Goal: Task Accomplishment & Management: Manage account settings

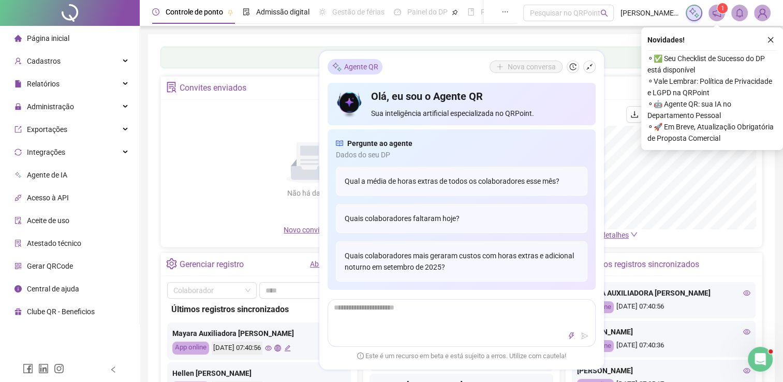
click at [264, 125] on div "Não há dados Não há dados" at bounding box center [309, 165] width 285 height 118
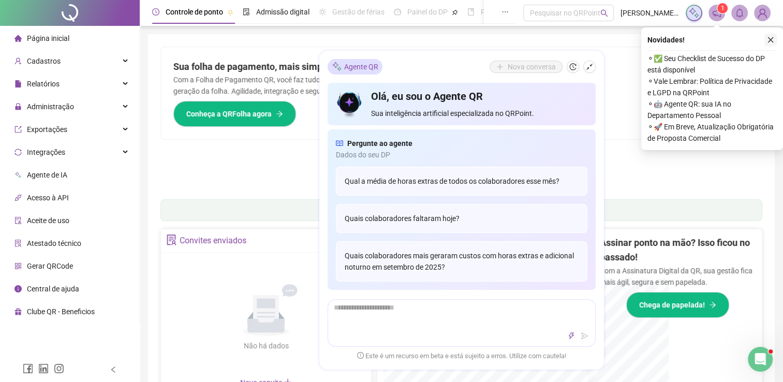
click at [776, 39] on button "button" at bounding box center [770, 40] width 12 height 12
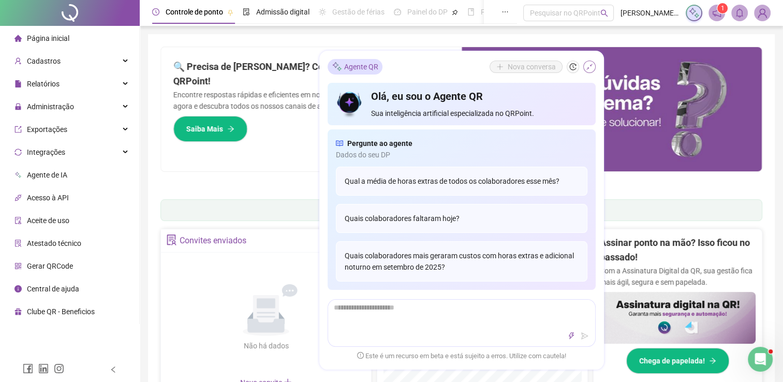
click at [590, 67] on icon "shrink" at bounding box center [589, 67] width 6 height 6
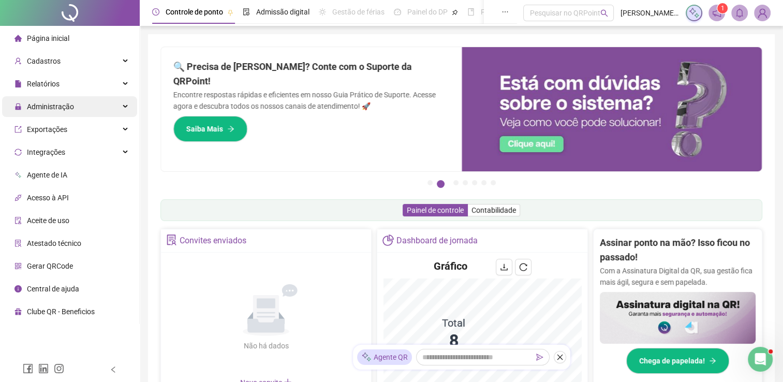
click at [48, 113] on span "Administração" at bounding box center [43, 106] width 59 height 21
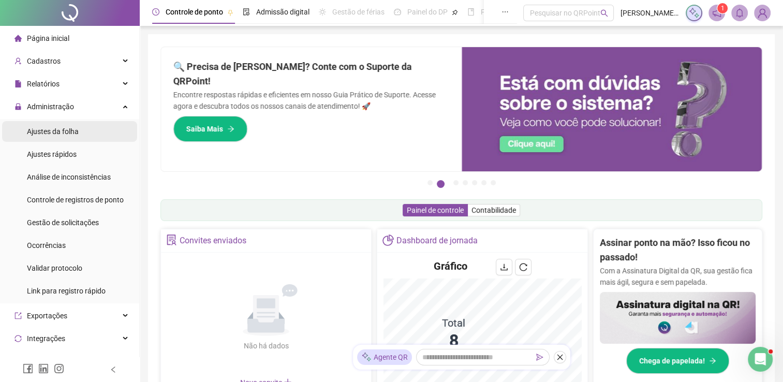
click at [56, 135] on span "Ajustes da folha" at bounding box center [53, 131] width 52 height 8
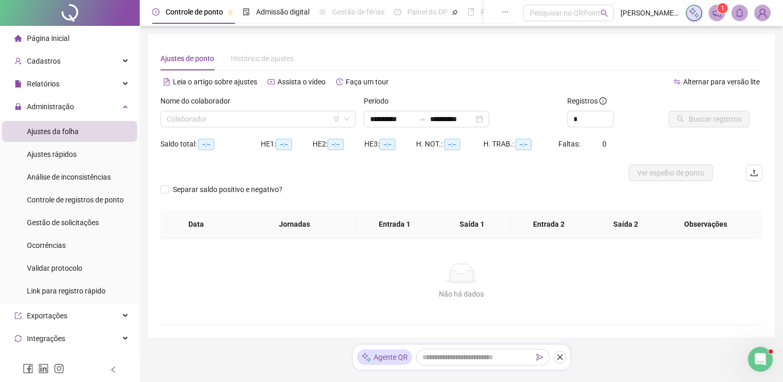
type input "**********"
click at [248, 123] on input "search" at bounding box center [253, 119] width 173 height 16
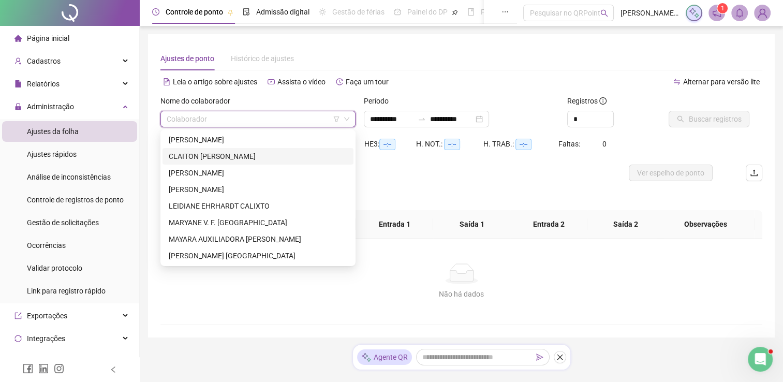
click at [233, 159] on div "CLAITON [PERSON_NAME]" at bounding box center [258, 156] width 178 height 11
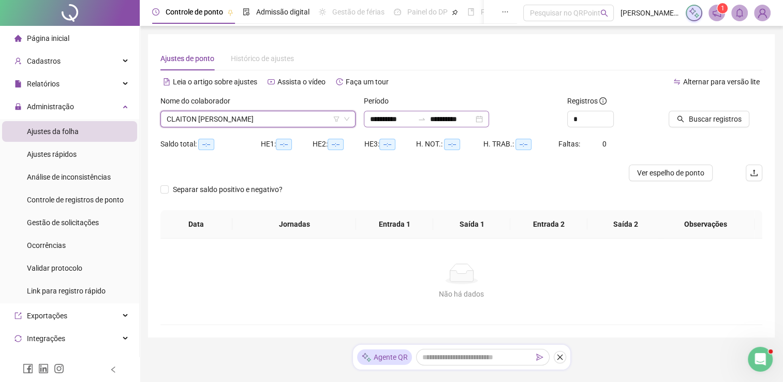
click at [489, 119] on div "**********" at bounding box center [426, 119] width 125 height 17
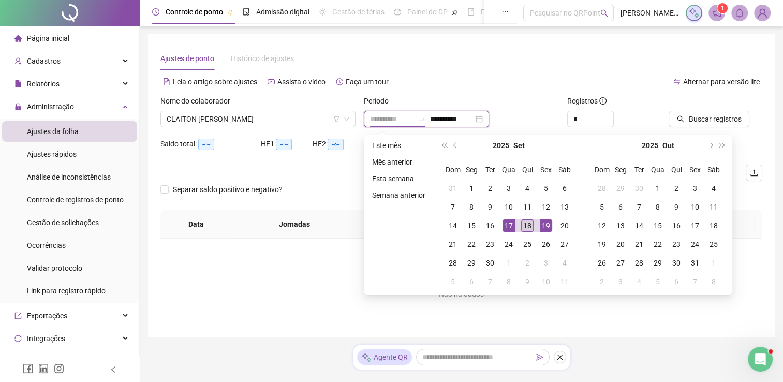
type input "**********"
click at [530, 224] on div "18" at bounding box center [527, 225] width 12 height 12
type input "**********"
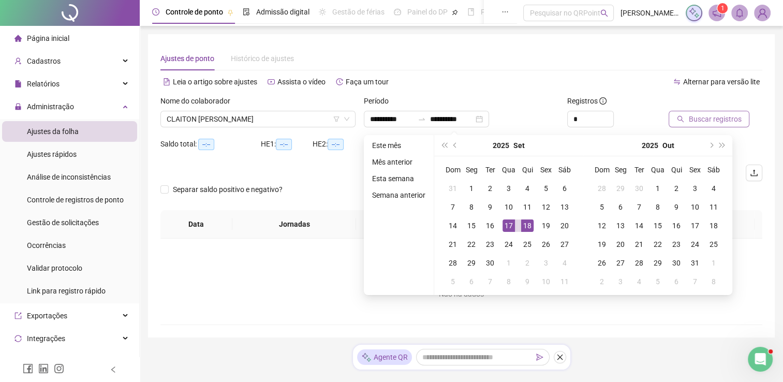
click at [692, 122] on span "Buscar registros" at bounding box center [714, 118] width 53 height 11
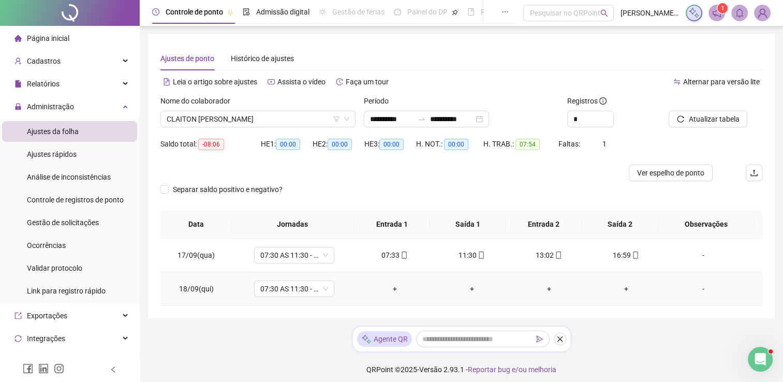
click at [391, 290] on div "+" at bounding box center [394, 288] width 61 height 11
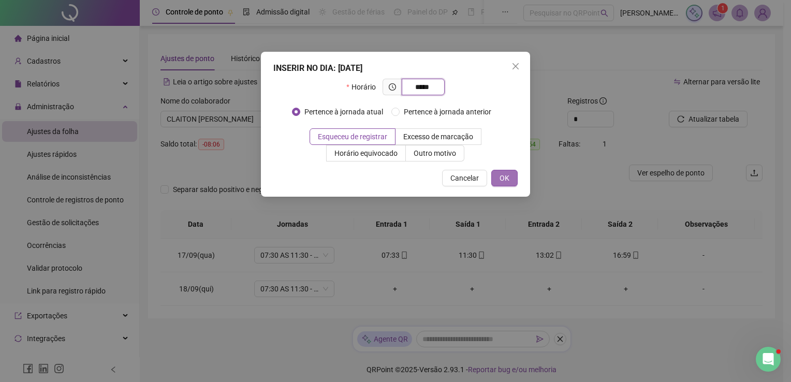
type input "*****"
click at [505, 183] on span "OK" at bounding box center [504, 177] width 10 height 11
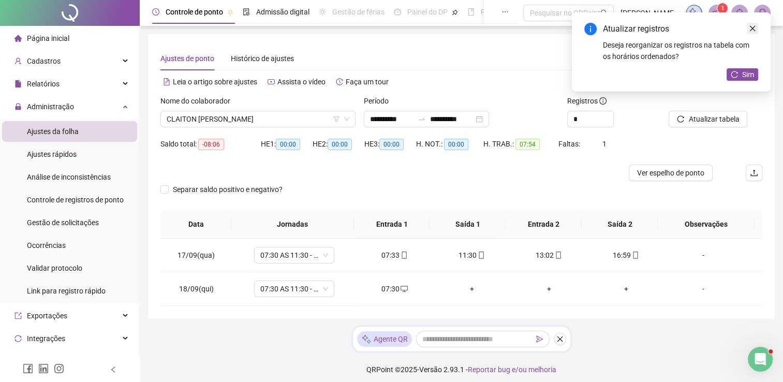
click at [755, 28] on icon "close" at bounding box center [752, 28] width 7 height 7
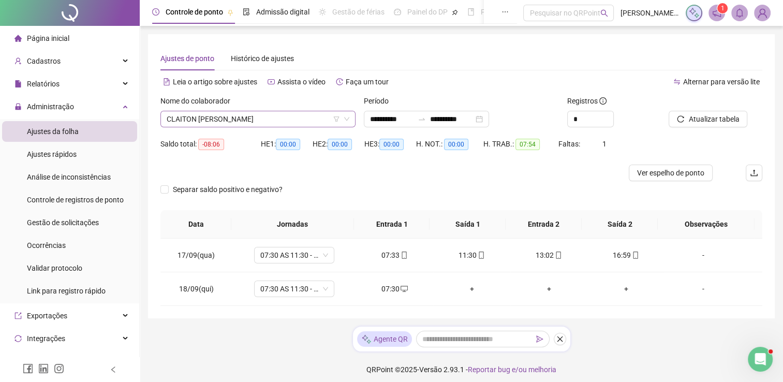
click at [346, 120] on icon "down" at bounding box center [347, 119] width 6 height 6
click at [277, 106] on div "Nome do colaborador" at bounding box center [257, 103] width 195 height 16
click at [273, 115] on span "CLAITON [PERSON_NAME]" at bounding box center [258, 119] width 183 height 16
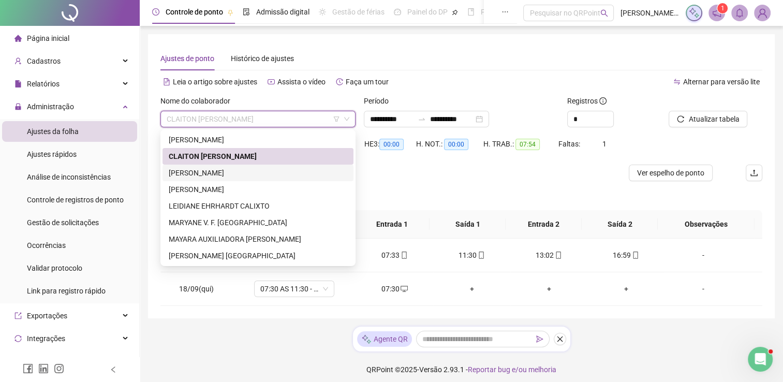
click at [248, 171] on div "[PERSON_NAME]" at bounding box center [258, 172] width 178 height 11
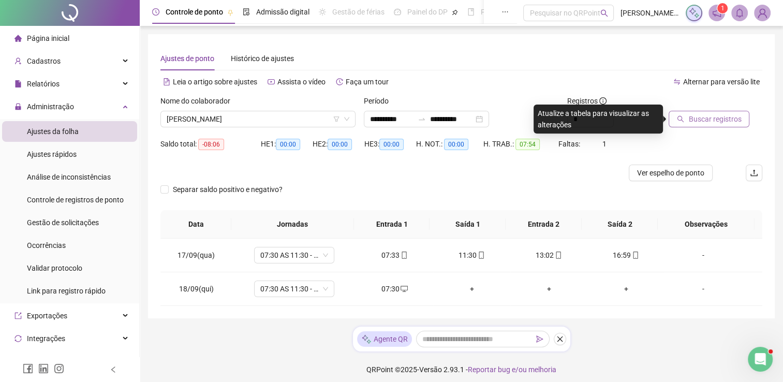
click at [702, 121] on span "Buscar registros" at bounding box center [714, 118] width 53 height 11
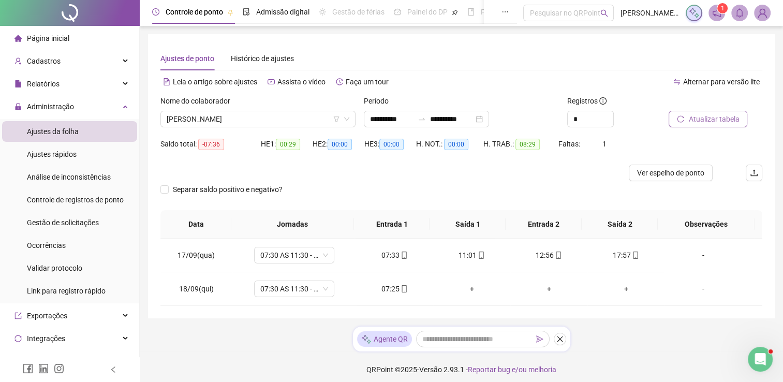
click at [678, 111] on button "Atualizar tabela" at bounding box center [707, 119] width 79 height 17
click at [603, 286] on div "+" at bounding box center [626, 288] width 61 height 11
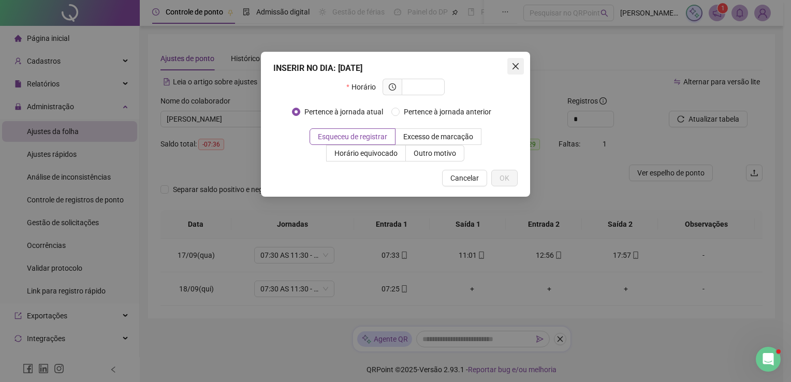
click at [520, 63] on span "Close" at bounding box center [515, 66] width 17 height 8
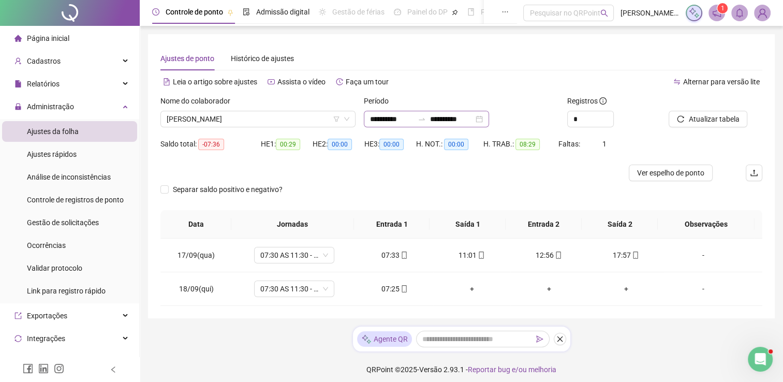
click at [489, 120] on div "**********" at bounding box center [426, 119] width 125 height 17
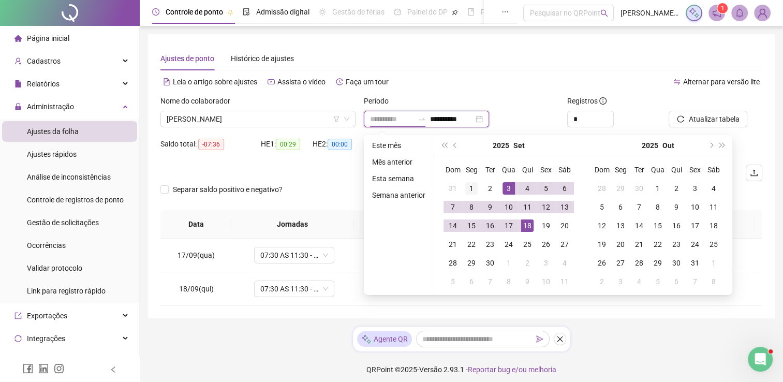
type input "**********"
drag, startPoint x: 470, startPoint y: 187, endPoint x: 475, endPoint y: 187, distance: 5.7
click at [470, 187] on div "1" at bounding box center [471, 188] width 12 height 12
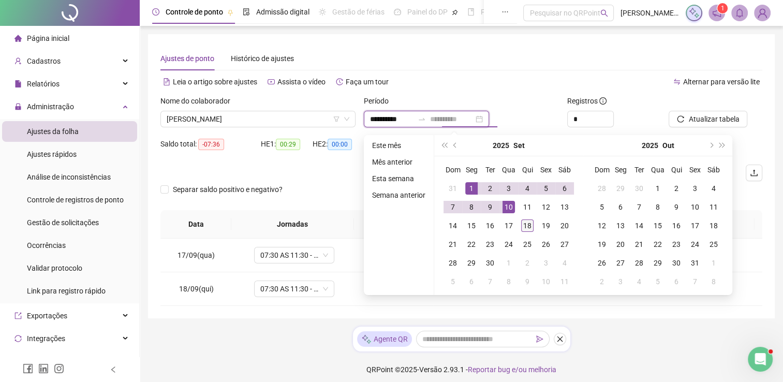
type input "**********"
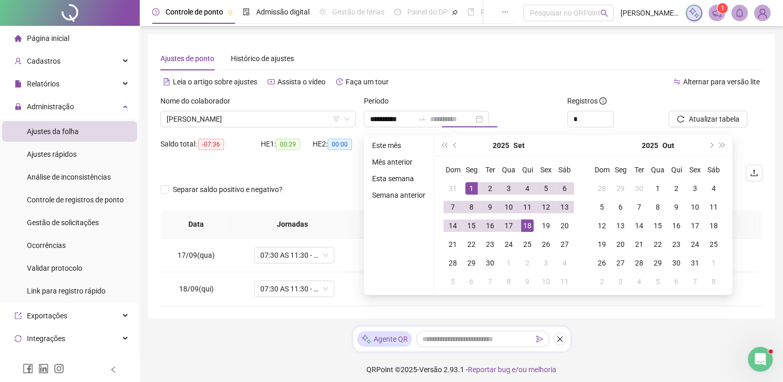
click at [529, 226] on div "18" at bounding box center [527, 225] width 12 height 12
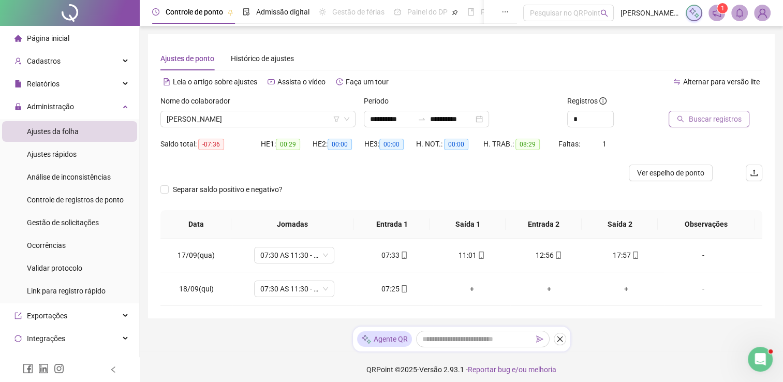
click at [689, 121] on span "Buscar registros" at bounding box center [714, 118] width 53 height 11
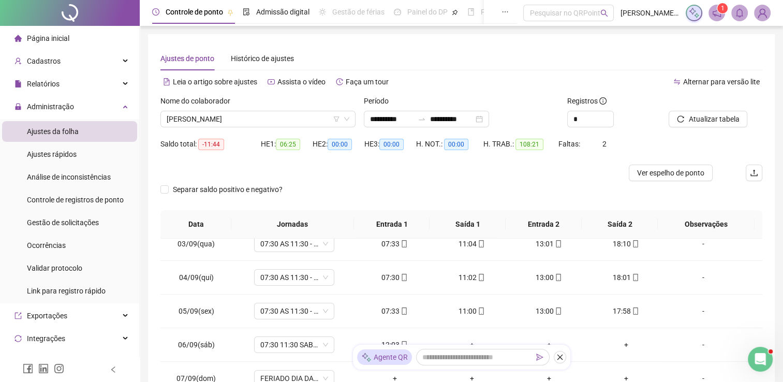
scroll to position [103, 0]
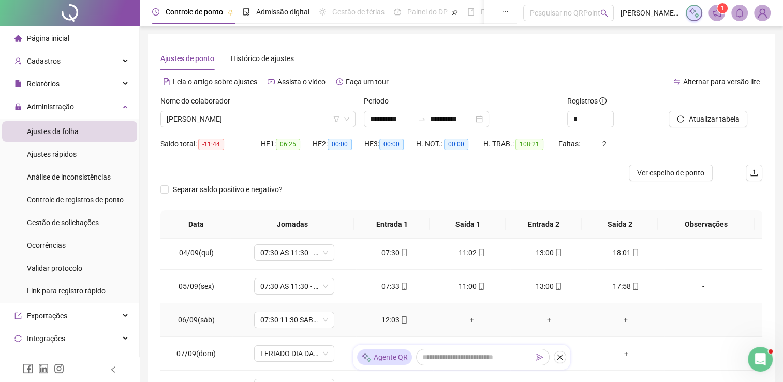
click at [468, 318] on div "+" at bounding box center [471, 319] width 61 height 11
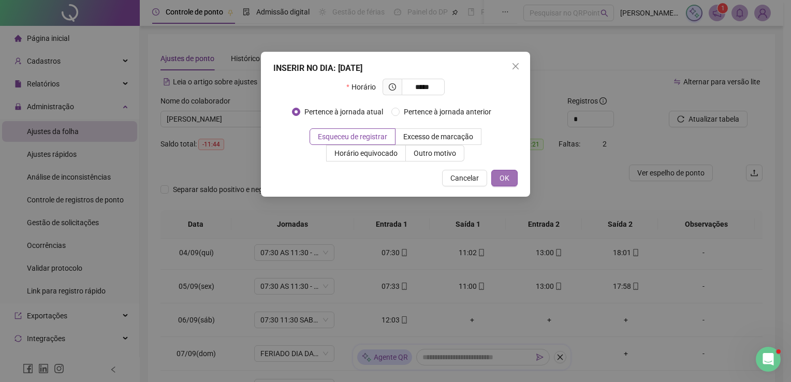
type input "*****"
click at [509, 173] on span "OK" at bounding box center [504, 177] width 10 height 11
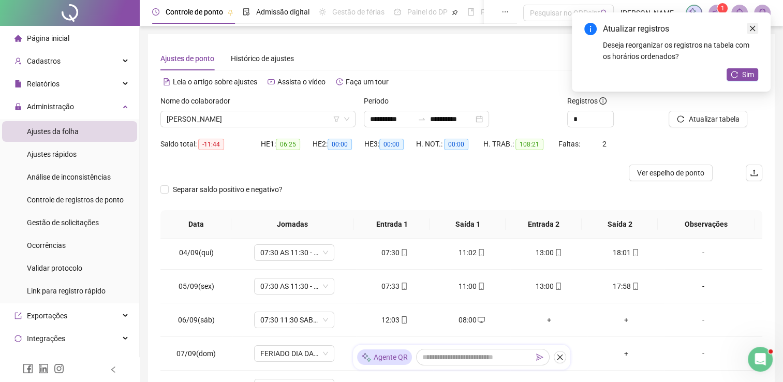
click at [752, 26] on icon "close" at bounding box center [752, 28] width 7 height 7
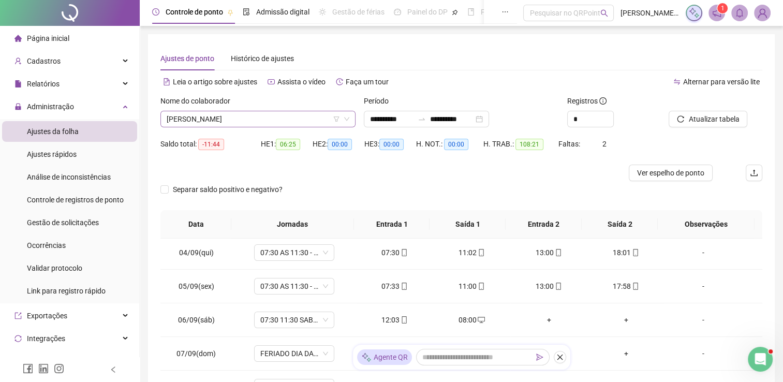
click at [347, 119] on icon "down" at bounding box center [347, 119] width 6 height 6
click at [305, 122] on span "[PERSON_NAME]" at bounding box center [258, 119] width 183 height 16
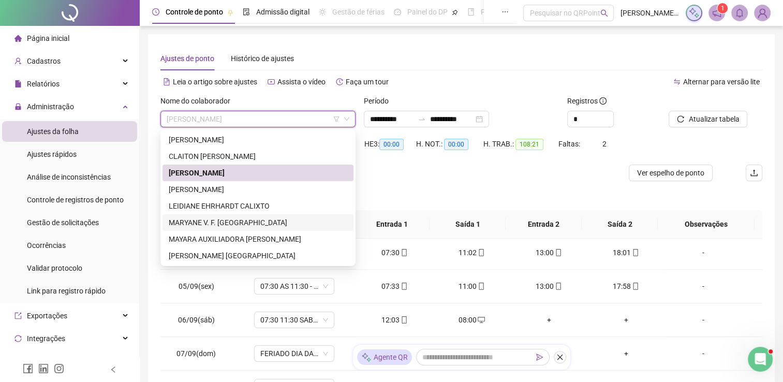
click at [236, 222] on div "MARYANE V. F. [GEOGRAPHIC_DATA]" at bounding box center [258, 222] width 178 height 11
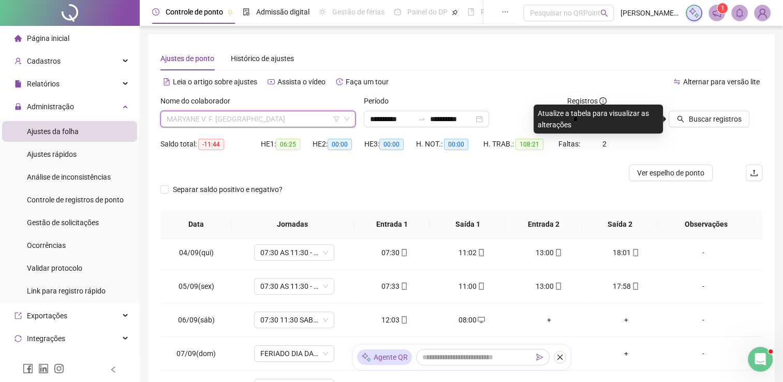
click at [350, 118] on div "MARYANE V. F. [GEOGRAPHIC_DATA]" at bounding box center [257, 119] width 195 height 17
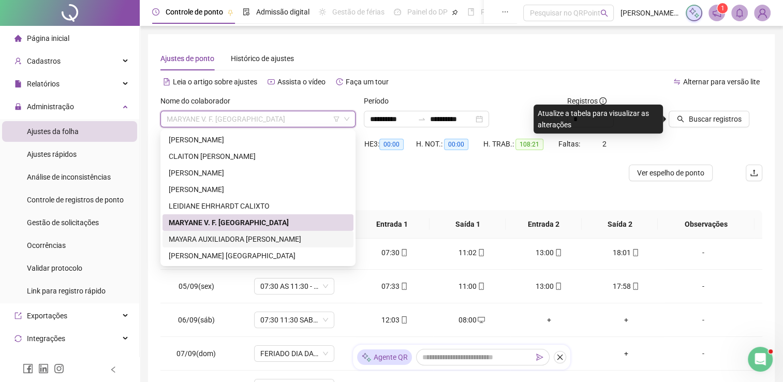
click at [239, 244] on div "MAYARA AUXILIADORA [PERSON_NAME]" at bounding box center [258, 238] width 178 height 11
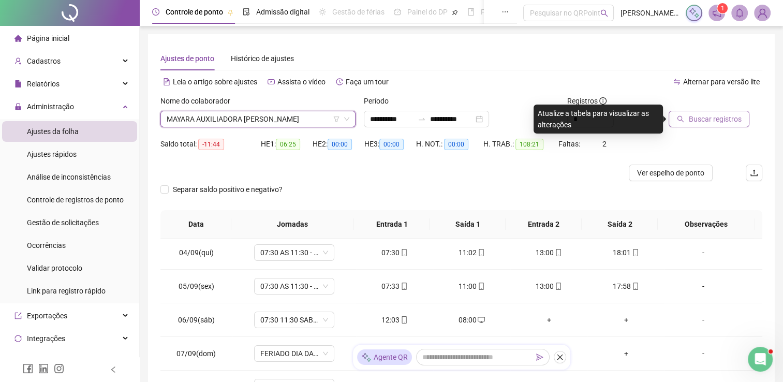
click at [699, 115] on span "Buscar registros" at bounding box center [714, 118] width 53 height 11
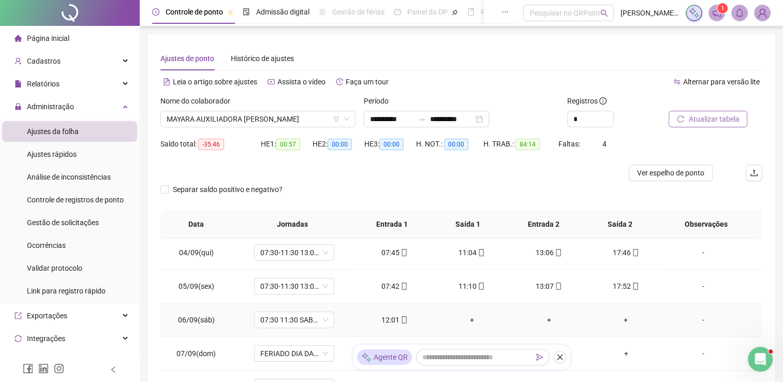
click at [468, 319] on div "+" at bounding box center [471, 319] width 61 height 11
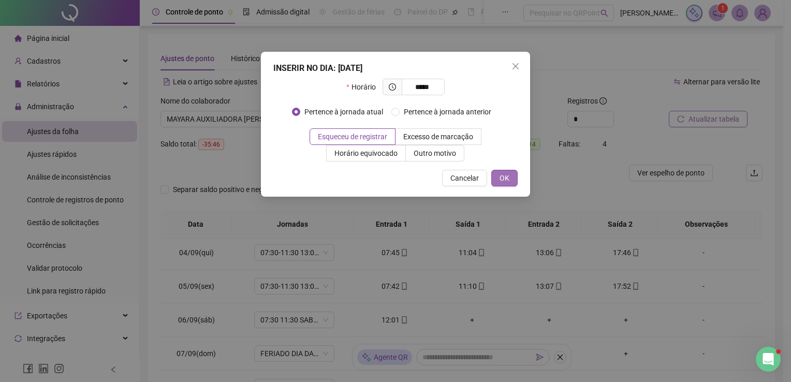
type input "*****"
click at [508, 172] on span "OK" at bounding box center [504, 177] width 10 height 11
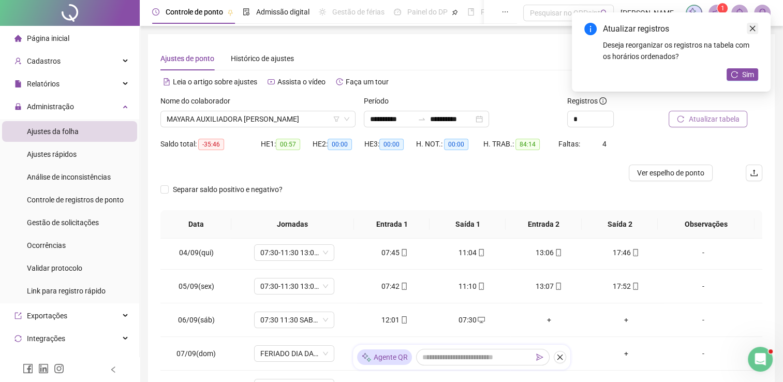
click at [754, 27] on icon "close" at bounding box center [752, 28] width 7 height 7
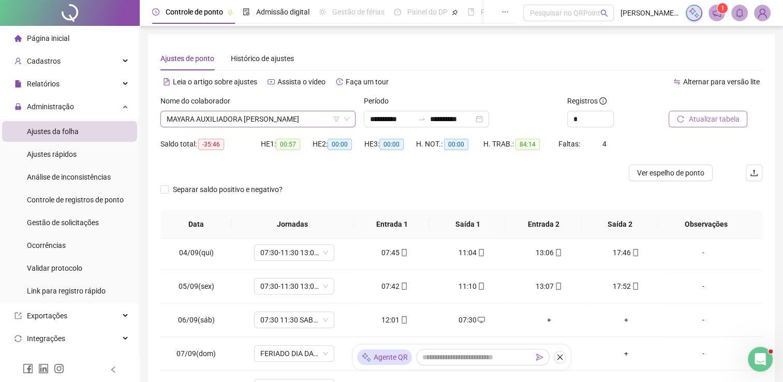
click at [344, 116] on icon "down" at bounding box center [347, 119] width 6 height 6
click at [310, 117] on span "MAYARA AUXILIADORA [PERSON_NAME]" at bounding box center [258, 119] width 183 height 16
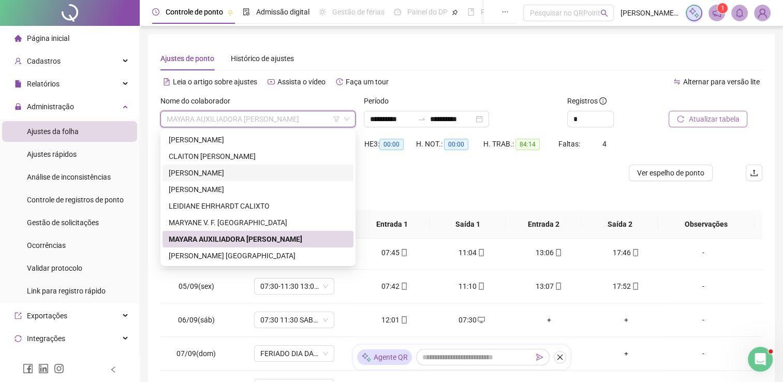
click at [243, 176] on div "[PERSON_NAME]" at bounding box center [258, 172] width 178 height 11
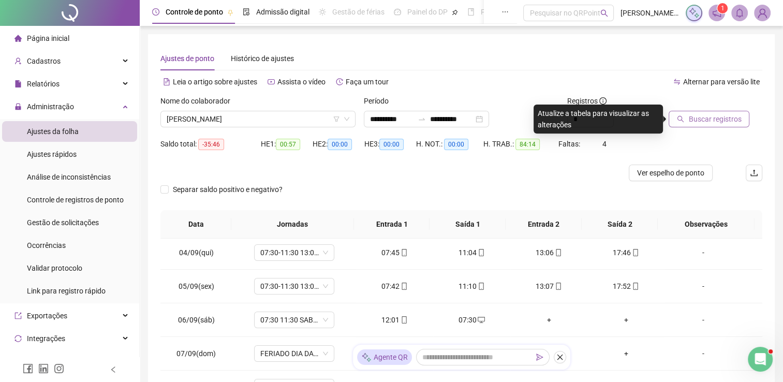
click at [711, 115] on span "Buscar registros" at bounding box center [714, 118] width 53 height 11
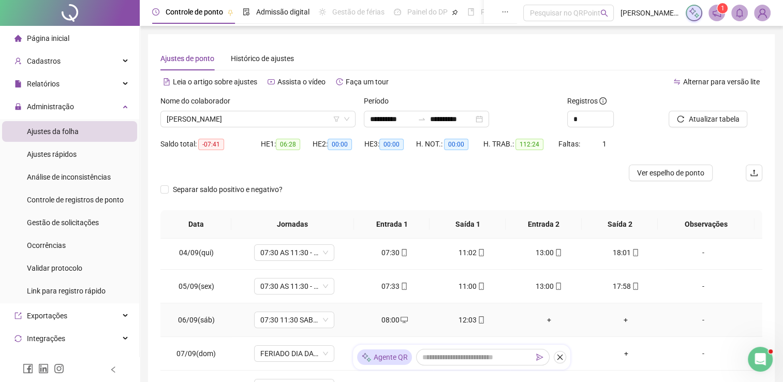
click at [694, 322] on div "-" at bounding box center [703, 319] width 61 height 11
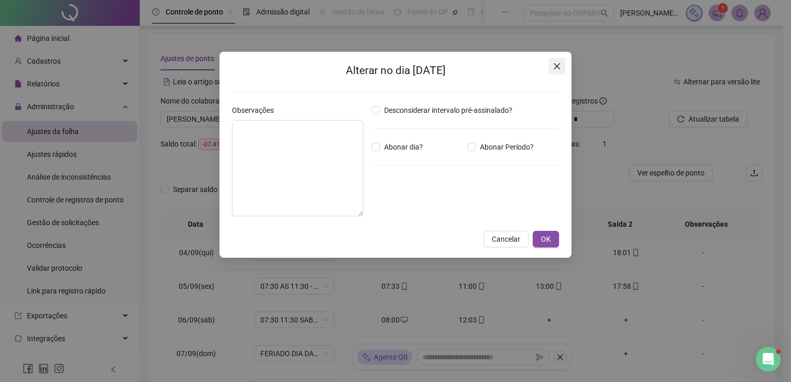
click at [557, 65] on icon "close" at bounding box center [557, 66] width 8 height 8
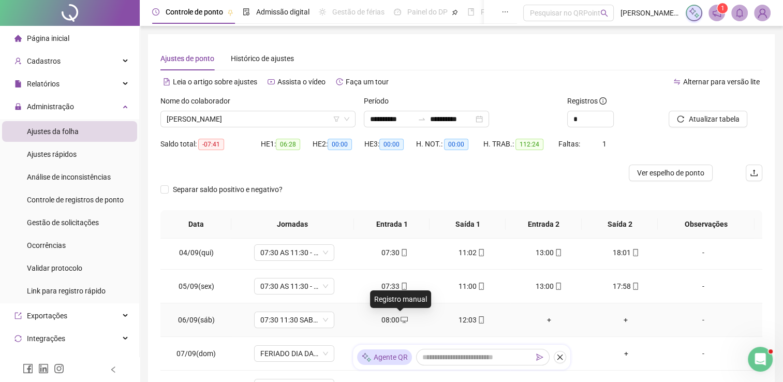
click at [395, 319] on div "08:00" at bounding box center [394, 319] width 61 height 11
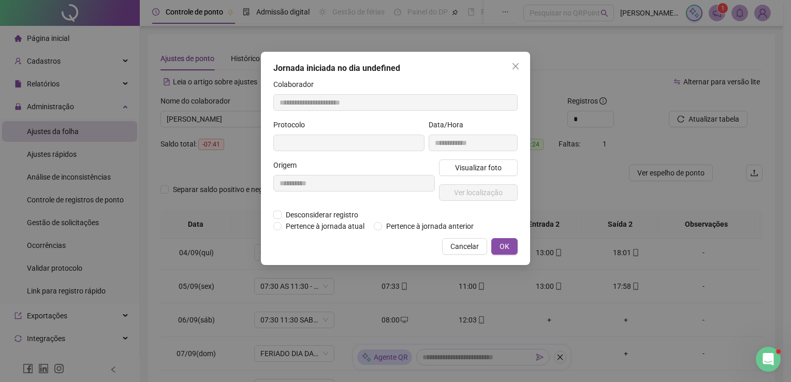
type input "**********"
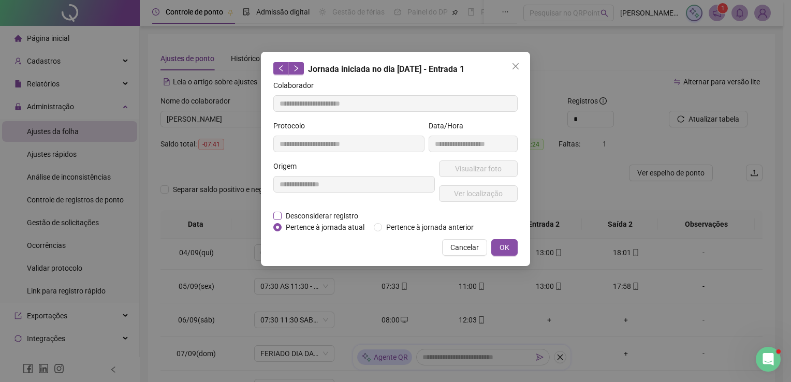
click at [316, 214] on span "Desconsiderar registro" at bounding box center [321, 215] width 81 height 11
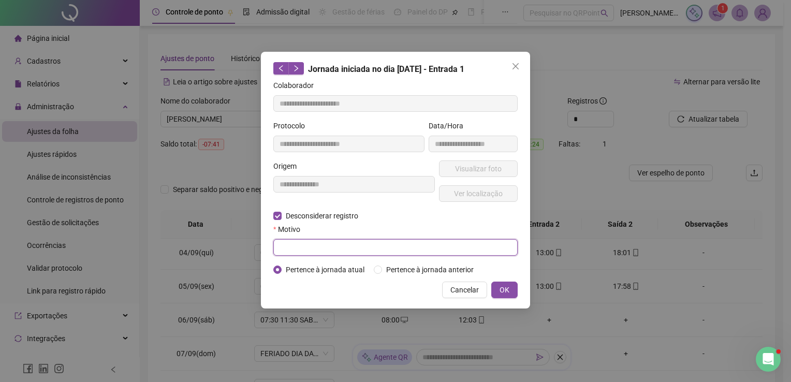
click at [419, 248] on input "text" at bounding box center [395, 247] width 244 height 17
type input "**********"
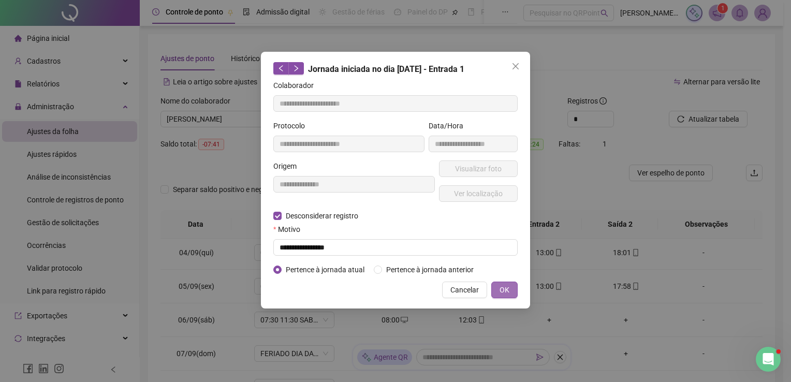
click at [511, 287] on button "OK" at bounding box center [504, 289] width 26 height 17
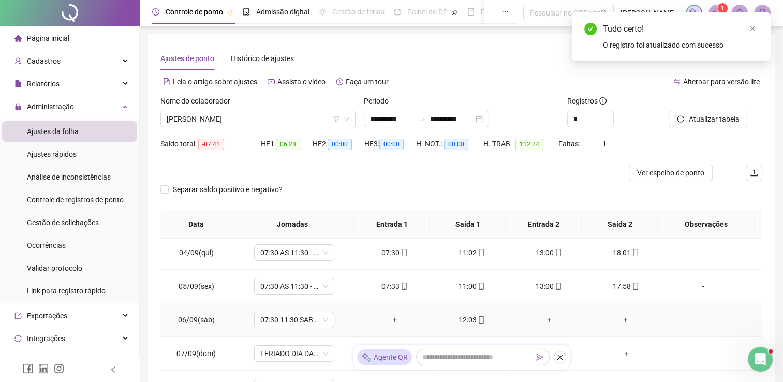
click at [543, 316] on div "+" at bounding box center [548, 319] width 61 height 11
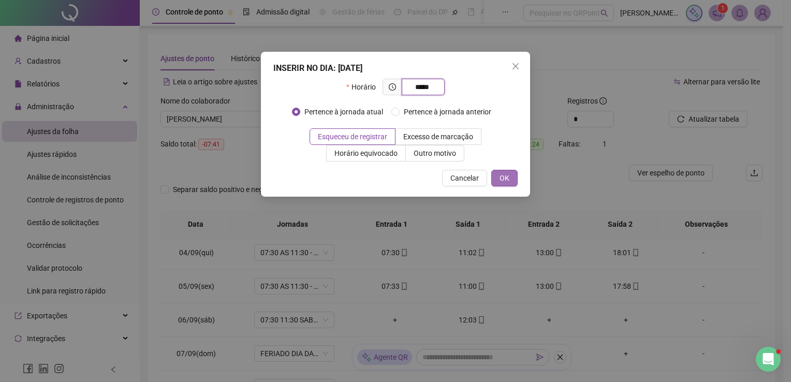
type input "*****"
click at [499, 180] on button "OK" at bounding box center [504, 178] width 26 height 17
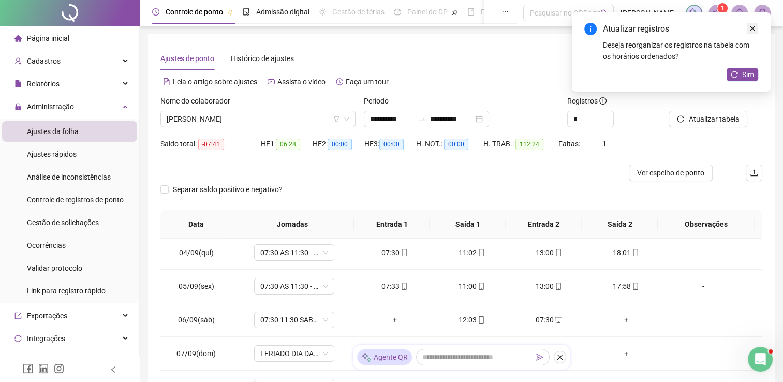
click at [756, 26] on link "Close" at bounding box center [752, 28] width 11 height 11
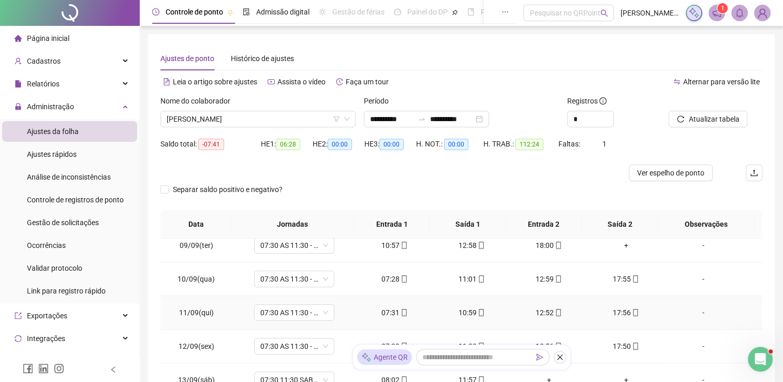
scroll to position [227, 0]
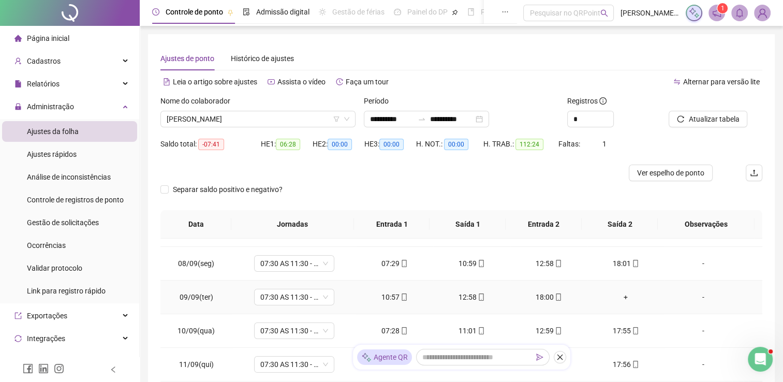
click at [621, 296] on div "+" at bounding box center [626, 296] width 61 height 11
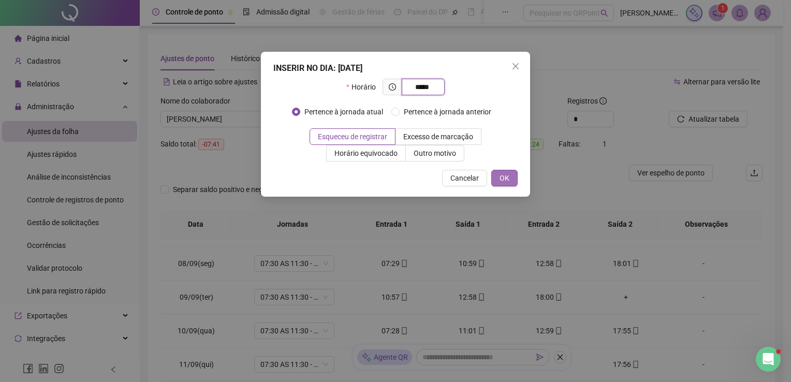
type input "*****"
click at [511, 177] on button "OK" at bounding box center [504, 178] width 26 height 17
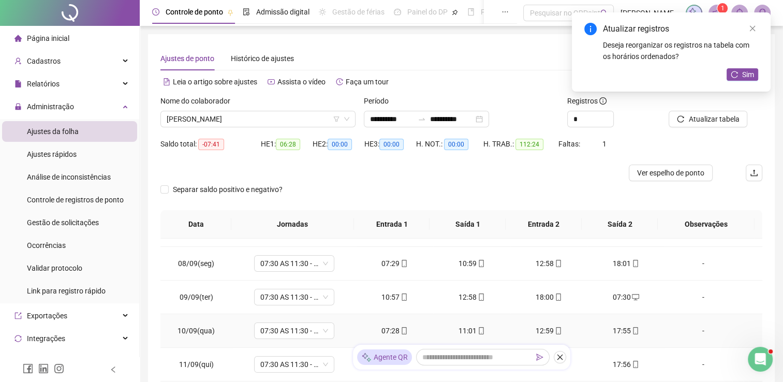
click at [677, 336] on td "-" at bounding box center [713, 331] width 98 height 34
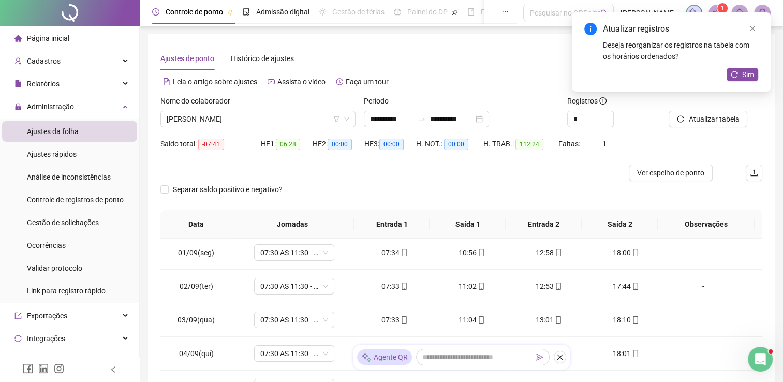
scroll to position [0, 0]
click at [750, 28] on icon "close" at bounding box center [752, 28] width 7 height 7
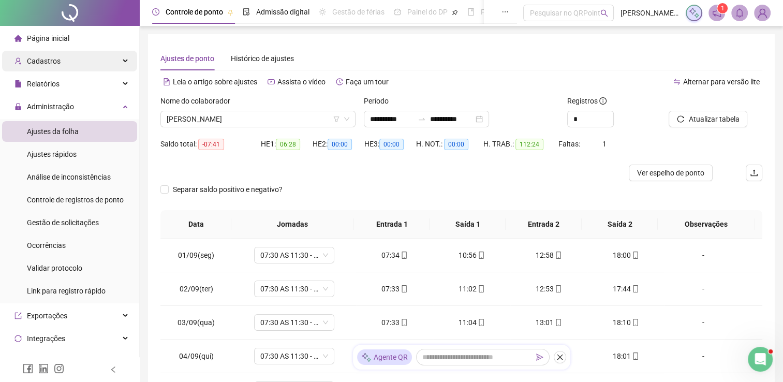
click at [64, 65] on div "Cadastros" at bounding box center [69, 61] width 135 height 21
